Goal: Information Seeking & Learning: Learn about a topic

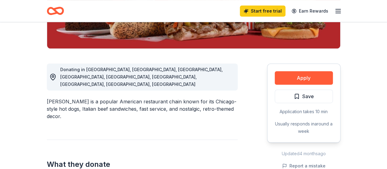
scroll to position [138, 0]
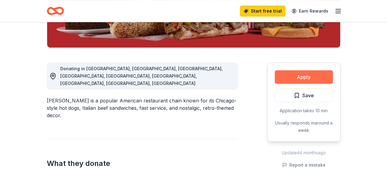
click at [287, 75] on button "Apply" at bounding box center [304, 76] width 58 height 13
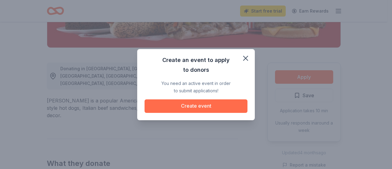
click at [219, 104] on button "Create event" at bounding box center [196, 105] width 103 height 13
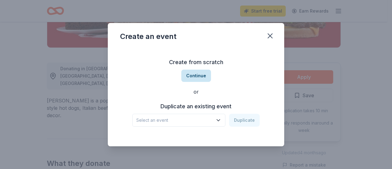
click at [192, 79] on button "Continue" at bounding box center [196, 76] width 30 height 12
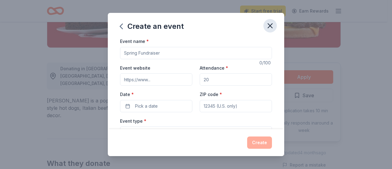
click at [271, 27] on icon "button" at bounding box center [270, 26] width 4 height 4
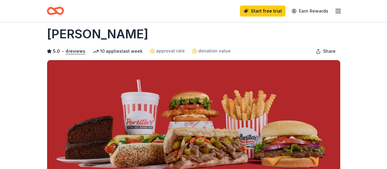
scroll to position [0, 0]
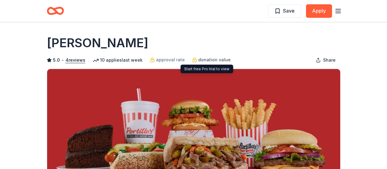
click at [214, 61] on span "donation value" at bounding box center [214, 59] width 32 height 7
